Goal: Check status: Check status

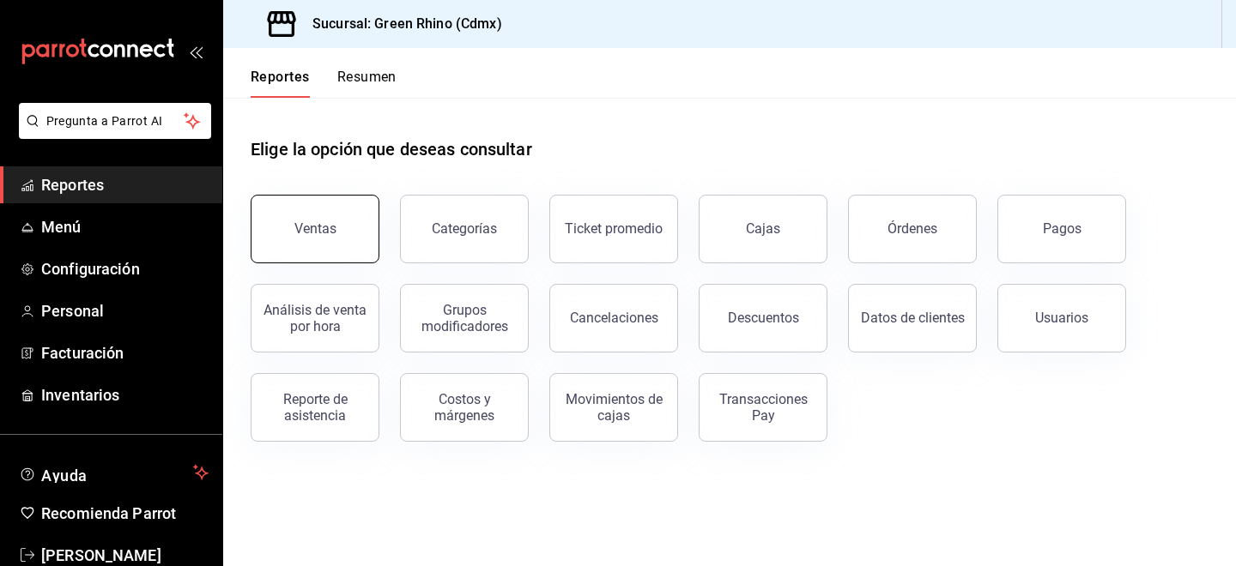
click at [322, 211] on button "Ventas" at bounding box center [315, 229] width 129 height 69
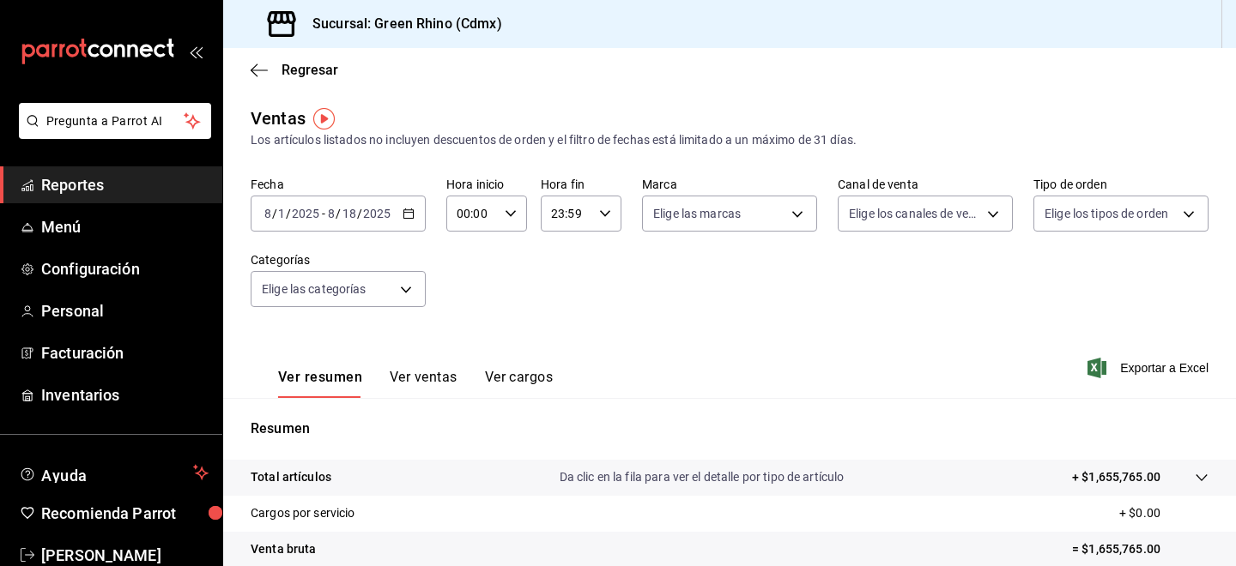
click at [391, 223] on div "[DATE] [DATE] - [DATE] [DATE]" at bounding box center [338, 214] width 175 height 36
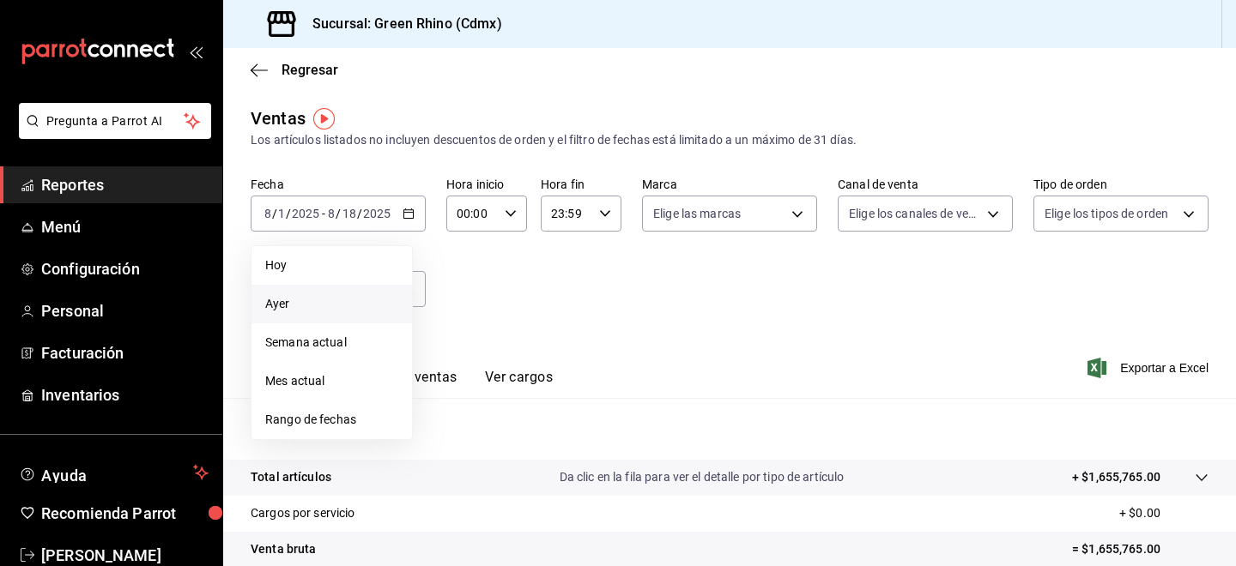
click at [302, 300] on span "Ayer" at bounding box center [331, 304] width 133 height 18
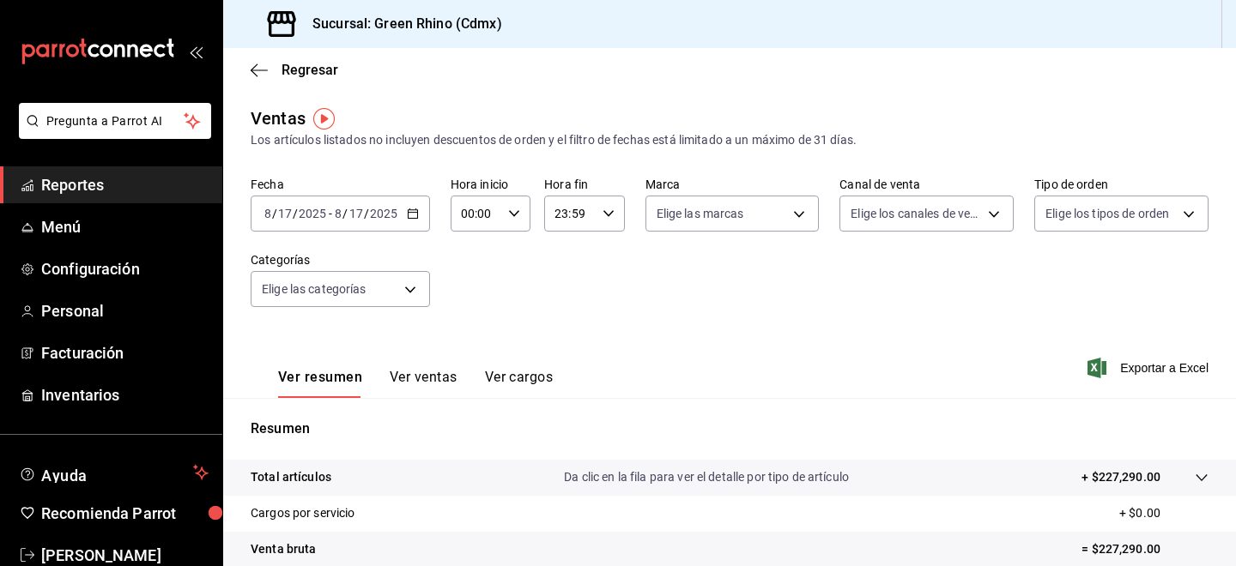
click at [422, 378] on button "Ver ventas" at bounding box center [424, 383] width 68 height 29
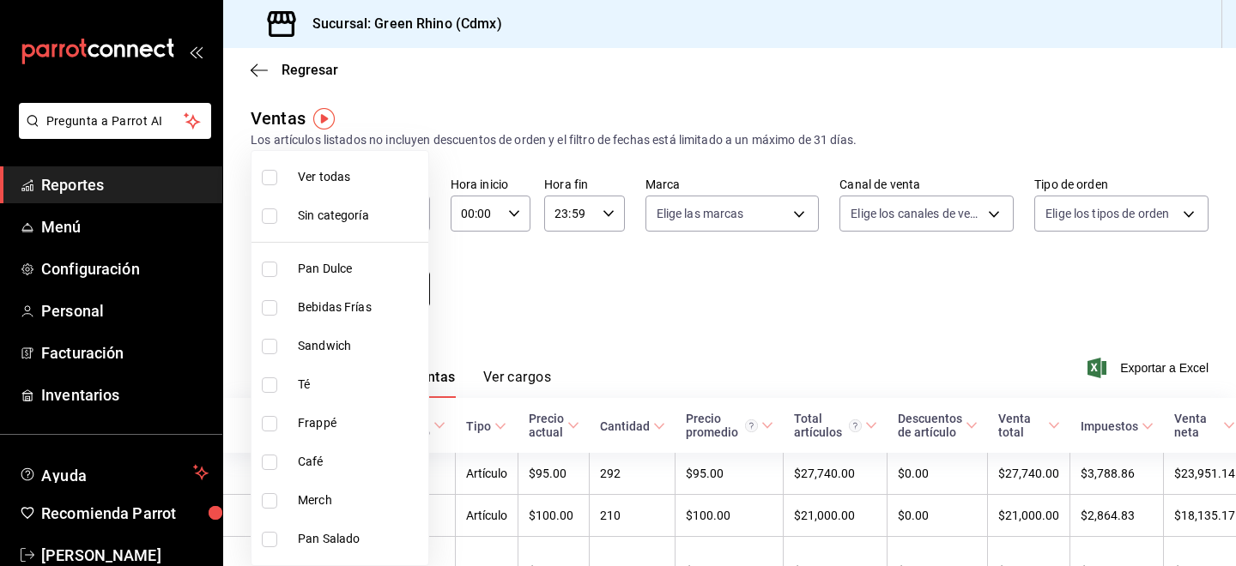
click at [355, 299] on body "Pregunta a Parrot AI Reportes Menú Configuración Personal Facturación Inventari…" at bounding box center [618, 283] width 1236 height 566
click at [336, 272] on span "Pan Dulce" at bounding box center [360, 269] width 124 height 18
type input "6bbed989-6c2a-4cea-bab8-d1a56aaac758"
checkbox input "true"
click at [553, 320] on div at bounding box center [618, 283] width 1236 height 566
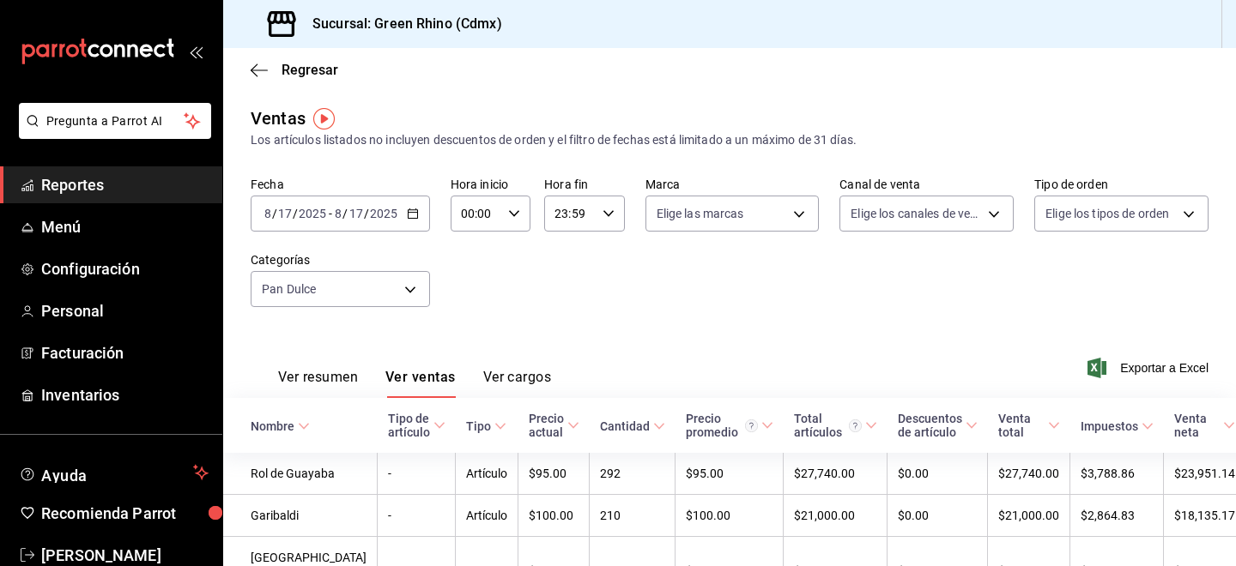
click at [341, 205] on div "[DATE] [DATE] - [DATE] [DATE]" at bounding box center [340, 214] width 179 height 36
click at [495, 316] on div "Fecha [DATE] [DATE] - [DATE] [DATE] Hora inicio 00:00 Hora inicio Hora fin 23:5…" at bounding box center [730, 252] width 958 height 151
click at [336, 200] on div "[DATE] [DATE] - [DATE] [DATE]" at bounding box center [340, 214] width 179 height 36
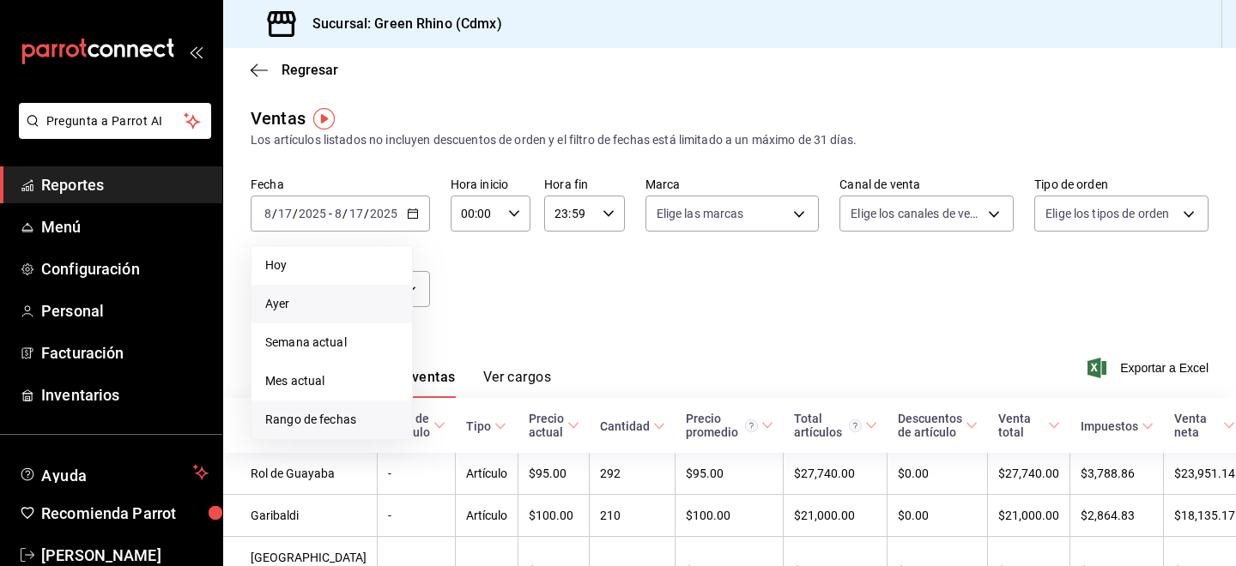
click at [330, 419] on span "Rango de fechas" at bounding box center [331, 420] width 133 height 18
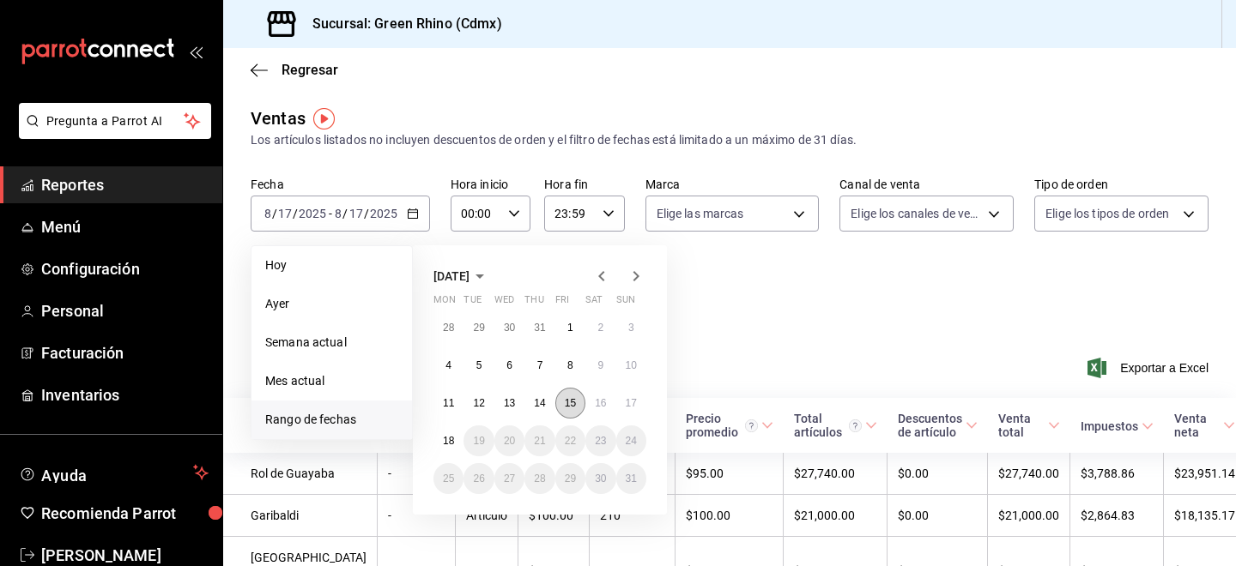
click at [563, 397] on button "15" at bounding box center [570, 403] width 30 height 31
click at [565, 405] on abbr "15" at bounding box center [570, 403] width 11 height 12
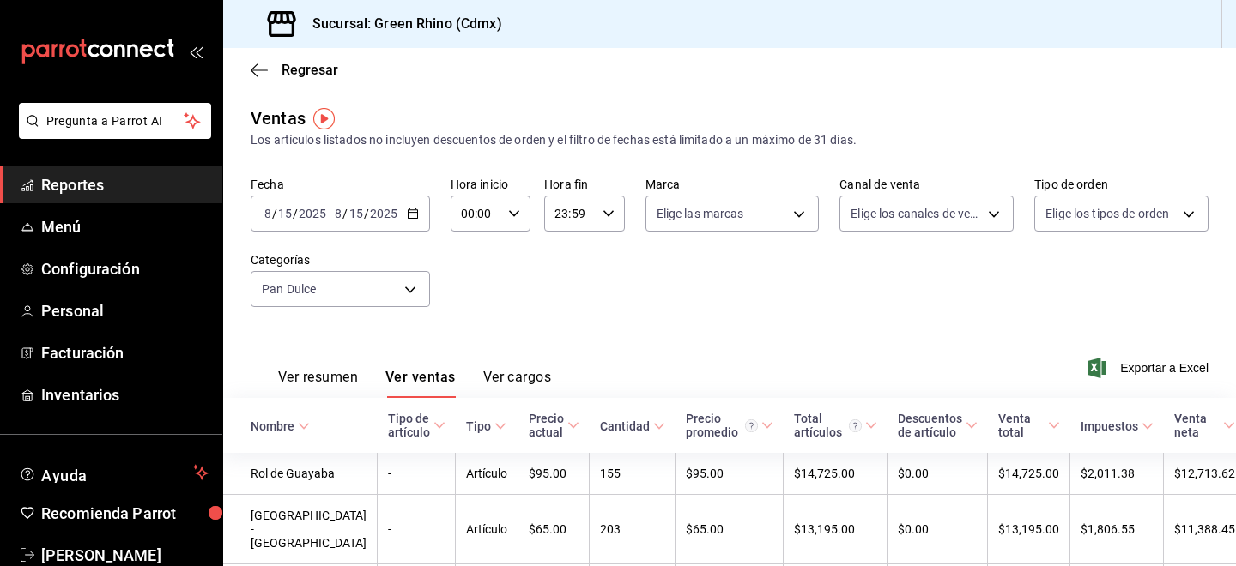
click at [388, 232] on div "Fecha [DATE] [DATE] - [DATE] [DATE] Hora inicio 00:00 Hora inicio Hora fin 23:5…" at bounding box center [730, 252] width 958 height 151
click at [391, 211] on input "2025" at bounding box center [383, 214] width 29 height 14
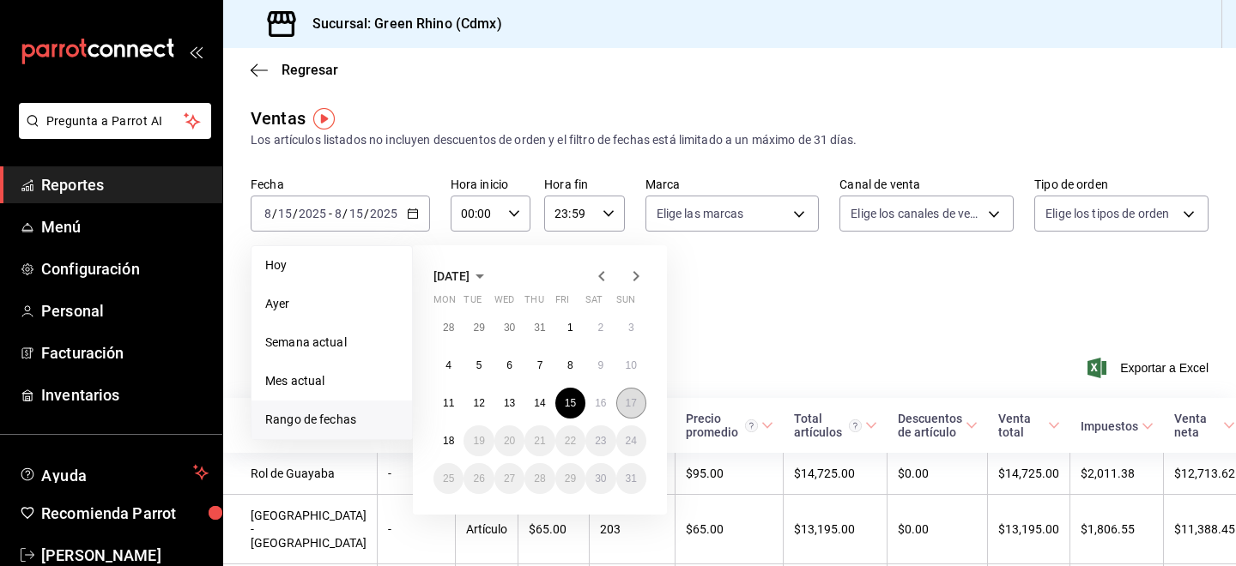
click at [638, 398] on button "17" at bounding box center [631, 403] width 30 height 31
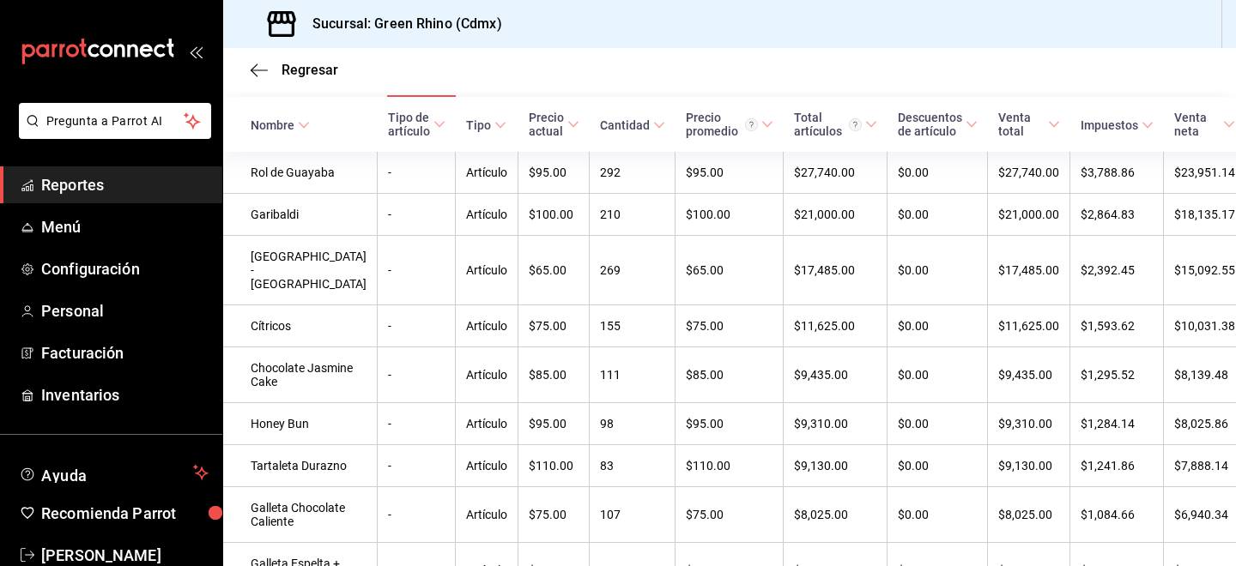
scroll to position [427, 0]
